Goal: Task Accomplishment & Management: Complete application form

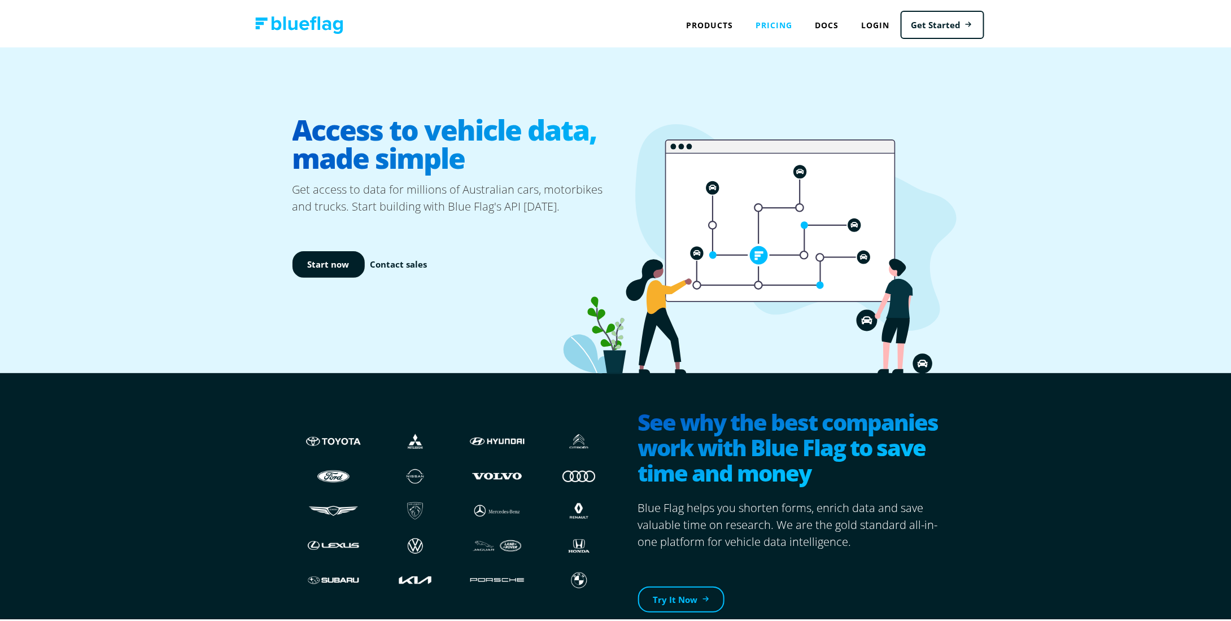
click at [761, 19] on link "Pricing" at bounding box center [773, 22] width 59 height 23
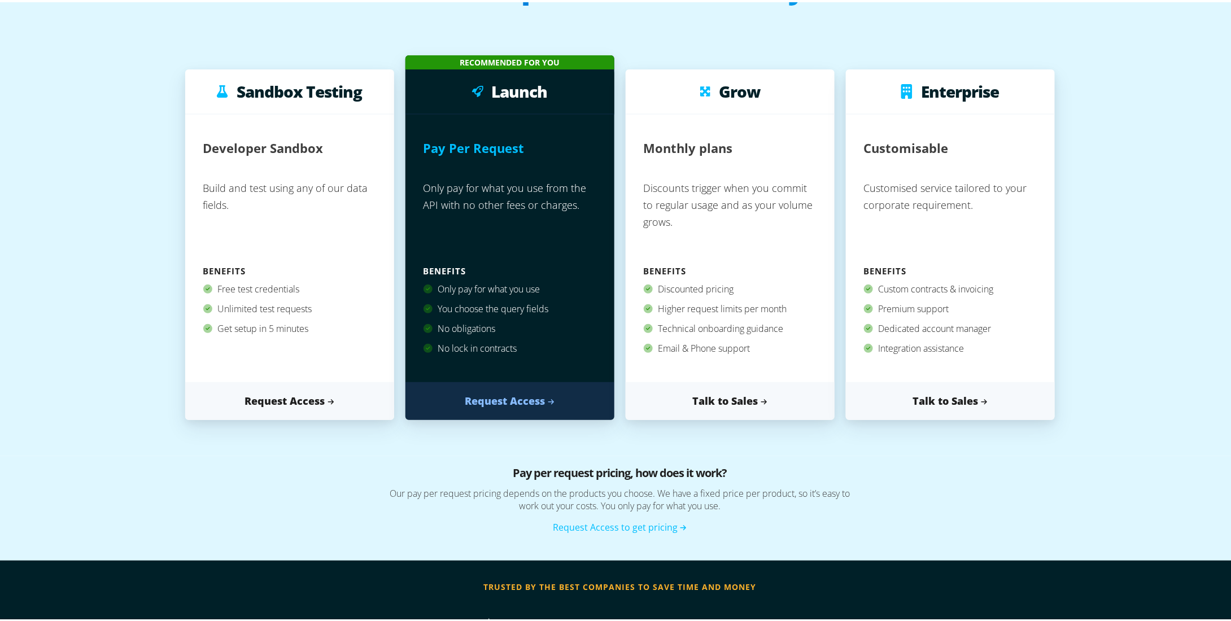
scroll to position [113, 0]
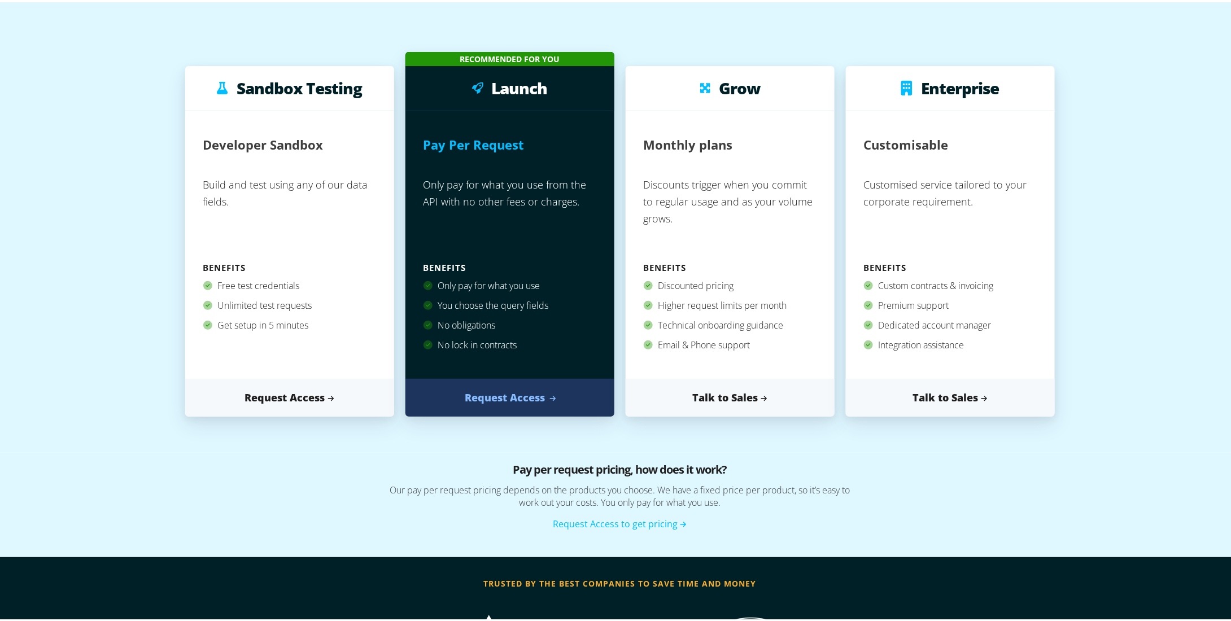
click at [508, 395] on link "Request Access" at bounding box center [509, 396] width 209 height 38
drag, startPoint x: 416, startPoint y: 137, endPoint x: 590, endPoint y: 365, distance: 286.6
click at [590, 365] on div "Pay Per Request Only pay for what you use from the API with no other fees or ch…" at bounding box center [509, 243] width 209 height 268
copy div "Pay Per Request Only pay for what you use from the API with no other fees or ch…"
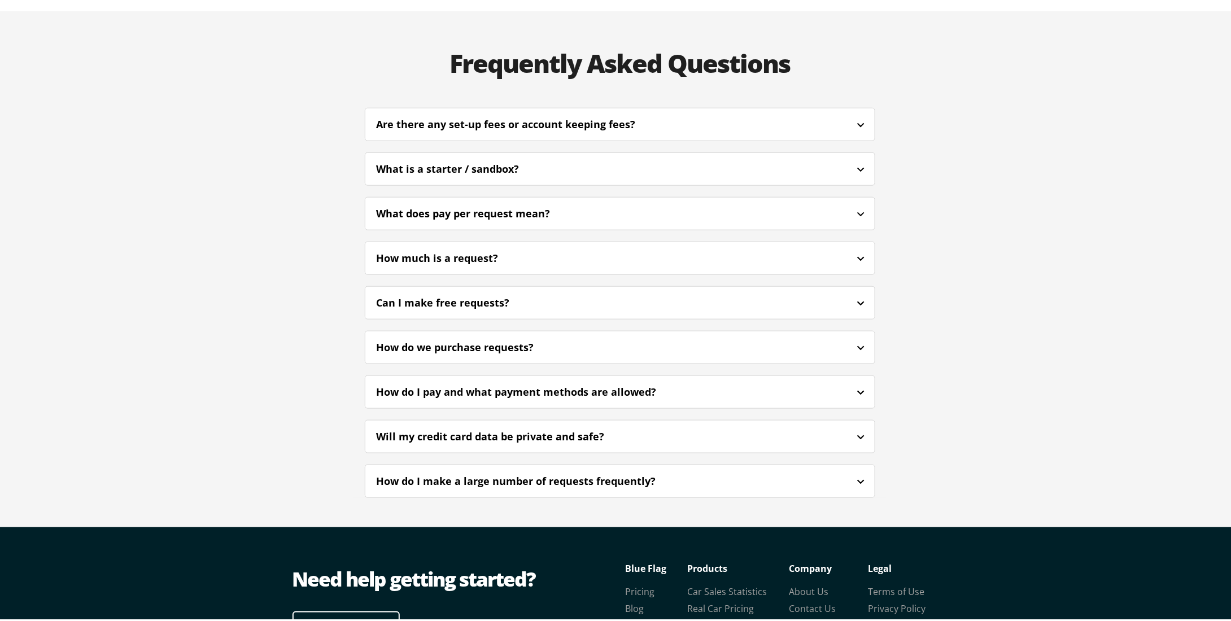
scroll to position [2655, 0]
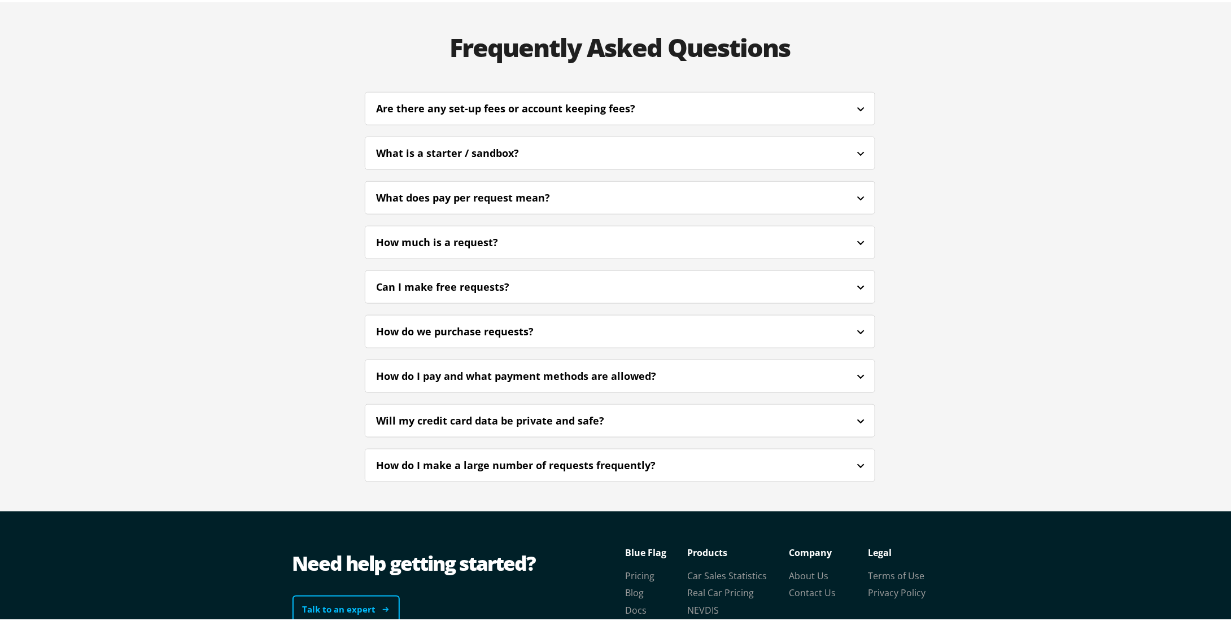
click at [377, 594] on link "Talk to an expert" at bounding box center [346, 608] width 107 height 29
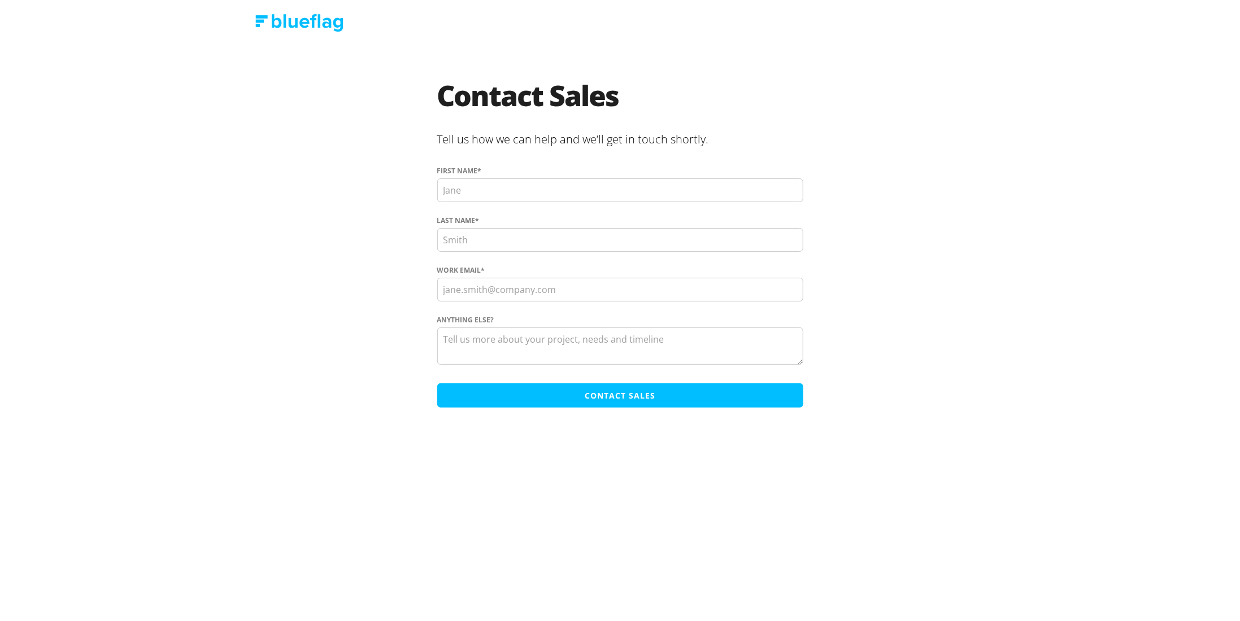
click at [525, 194] on input "First name *" at bounding box center [620, 190] width 366 height 24
type input "ali"
click at [525, 238] on input "Last name *" at bounding box center [620, 240] width 366 height 24
type input "rabie"
click at [523, 282] on input "Work Email *" at bounding box center [620, 290] width 366 height 24
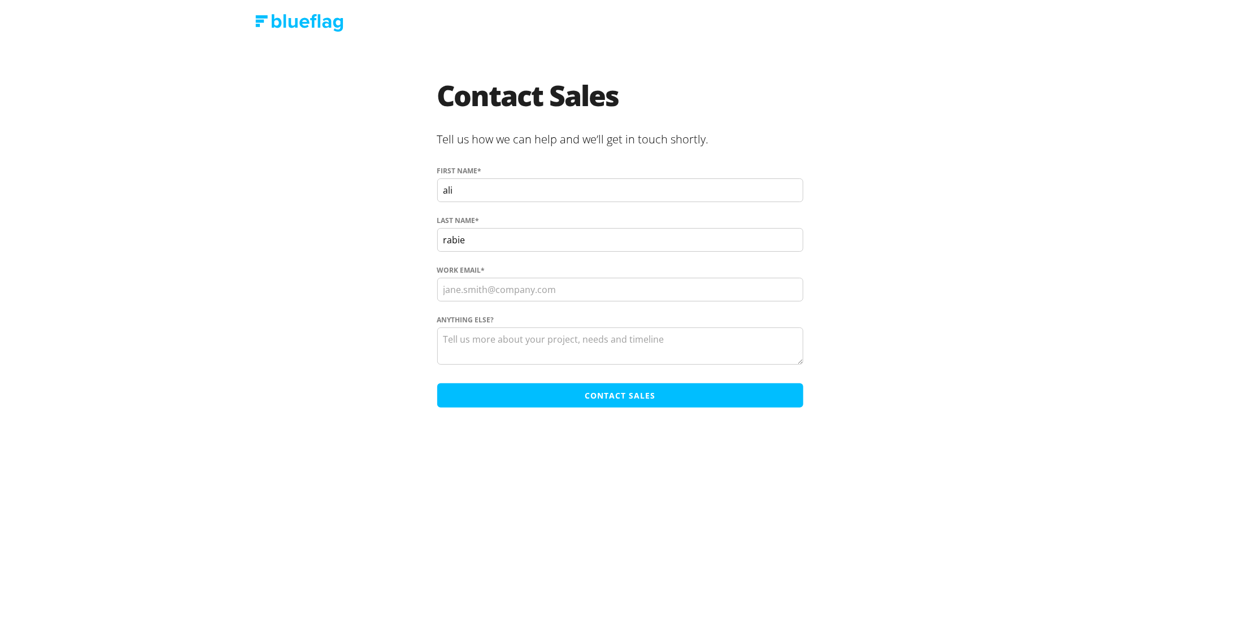
type input "[EMAIL_ADDRESS][DOMAIN_NAME]"
click at [519, 341] on textarea "Anything else?" at bounding box center [620, 346] width 366 height 37
type textarea "we want the launch api please"
click at [613, 395] on input "Contact Sales" at bounding box center [620, 395] width 366 height 24
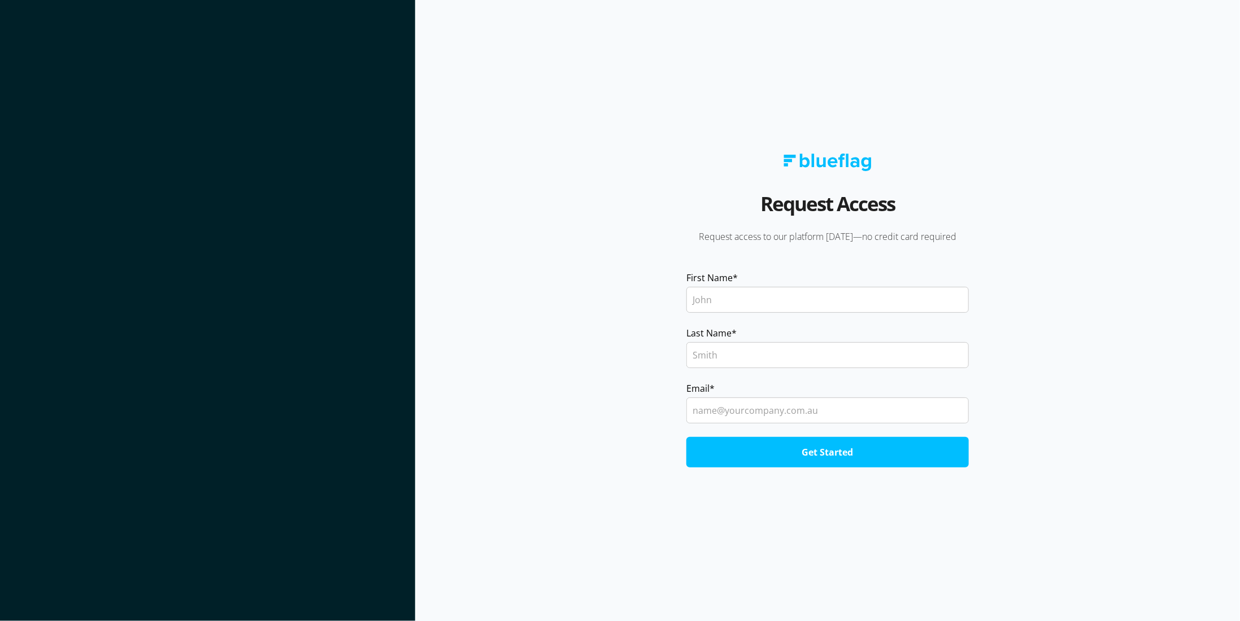
click at [739, 302] on input "First Name *" at bounding box center [827, 300] width 282 height 26
type input "ali"
click at [758, 355] on input "Last Name *" at bounding box center [827, 355] width 282 height 26
type input "rabie"
click at [770, 418] on input "Email *" at bounding box center [827, 411] width 282 height 26
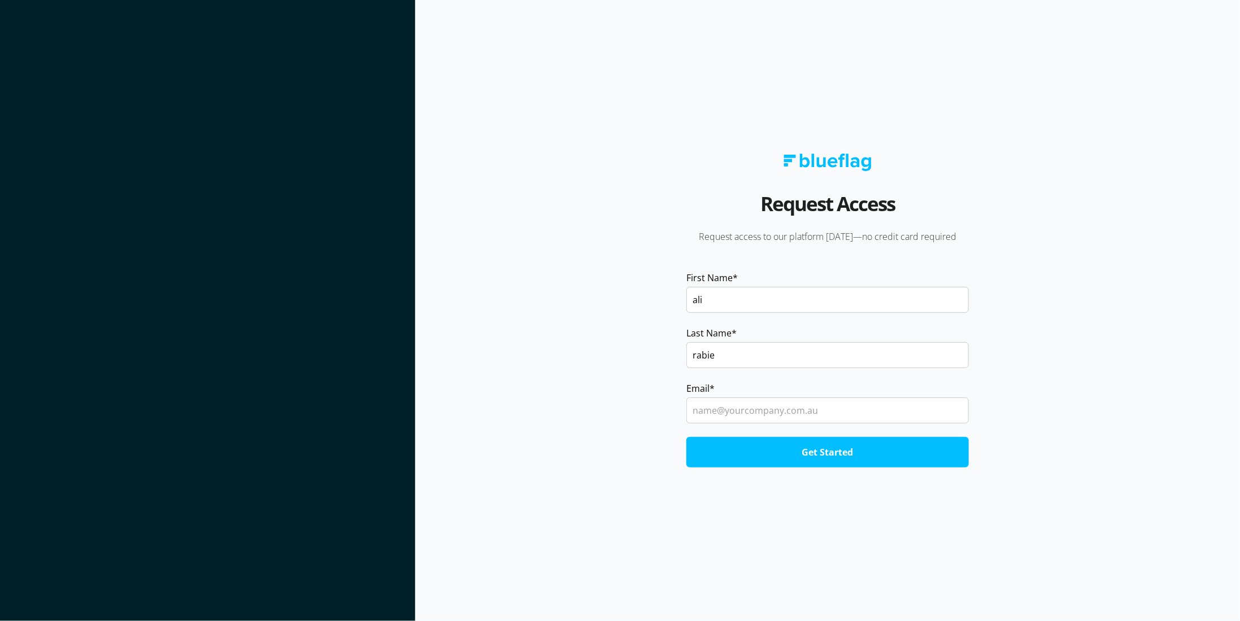
type input "[EMAIL_ADDRESS][DOMAIN_NAME]"
click at [771, 453] on input "Get Started" at bounding box center [827, 452] width 282 height 30
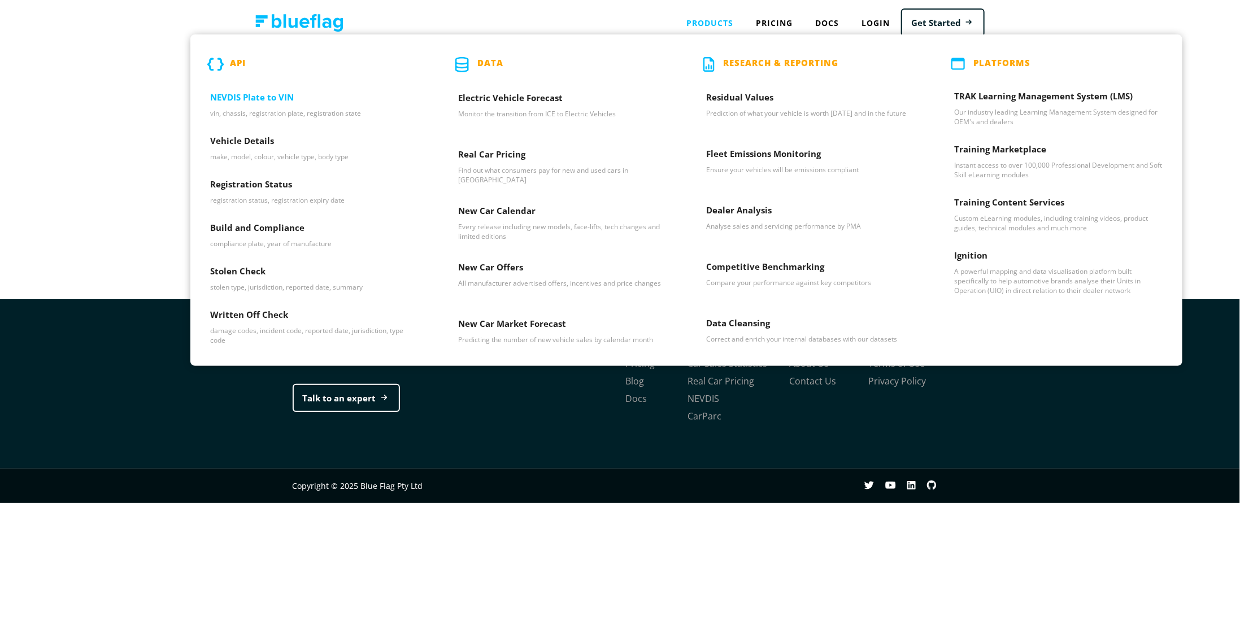
click at [294, 95] on h3 "NEVDIS Plate to VIN" at bounding box center [314, 99] width 208 height 17
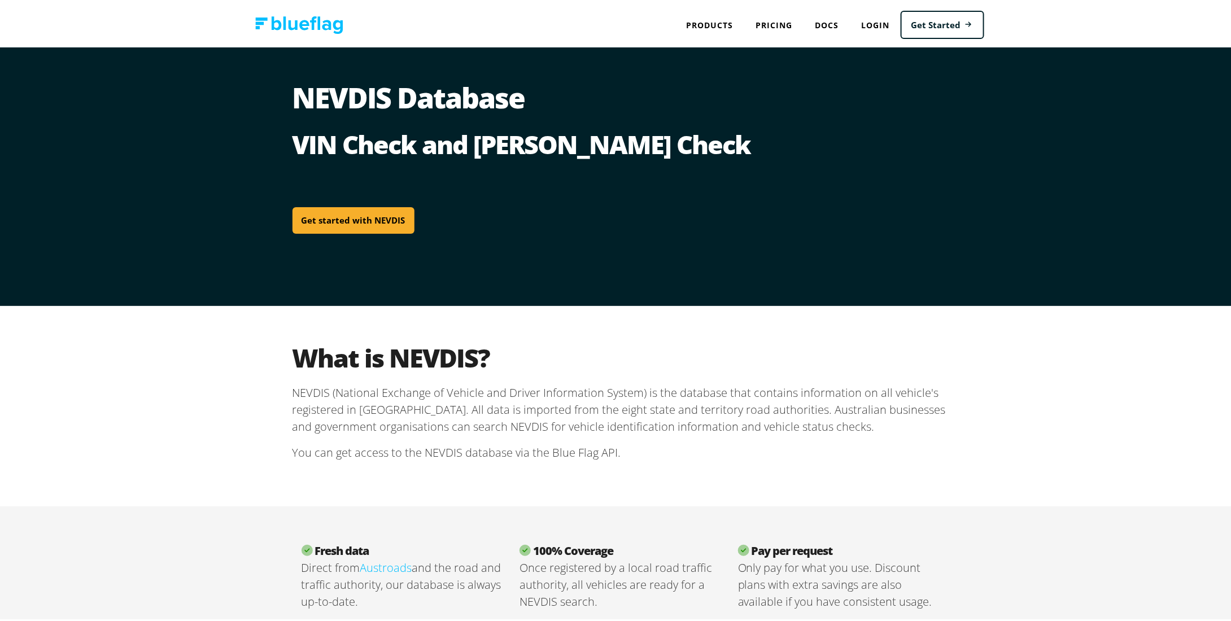
click at [353, 220] on link "Get started with NEVDIS" at bounding box center [354, 218] width 122 height 27
click at [319, 16] on img at bounding box center [299, 23] width 88 height 18
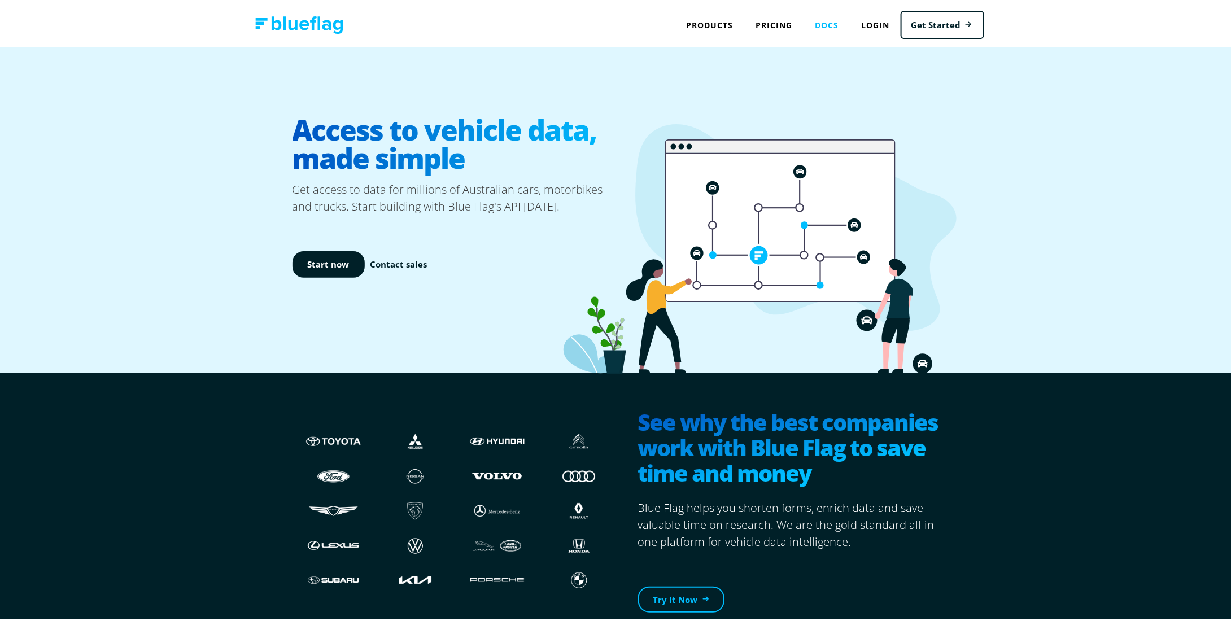
click at [812, 29] on link "Docs" at bounding box center [827, 22] width 46 height 23
